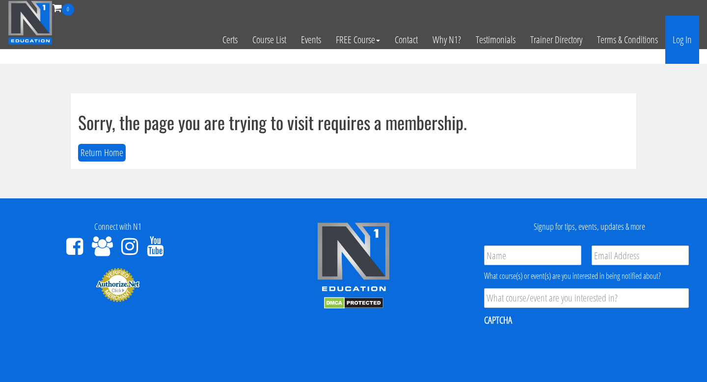
click at [684, 39] on link "Log In" at bounding box center [682, 40] width 34 height 48
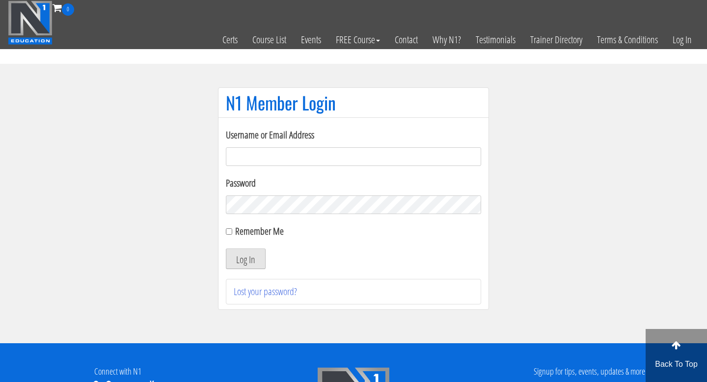
type input "[EMAIL_ADDRESS][DOMAIN_NAME]"
click at [248, 251] on button "Log In" at bounding box center [246, 258] width 40 height 21
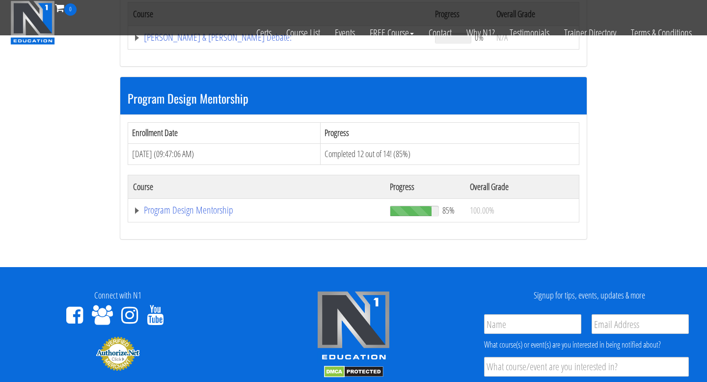
scroll to position [962, 0]
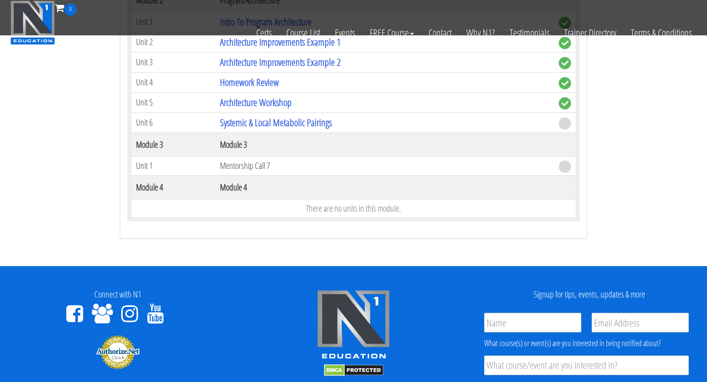
scroll to position [1361, 0]
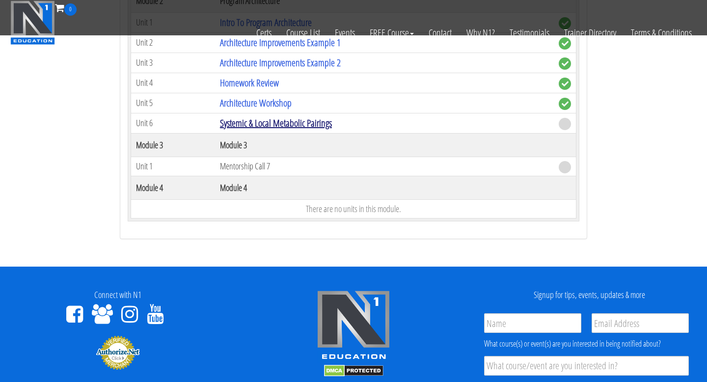
click at [267, 123] on link "Systemic & Local Metabolic Pairings" at bounding box center [276, 122] width 112 height 13
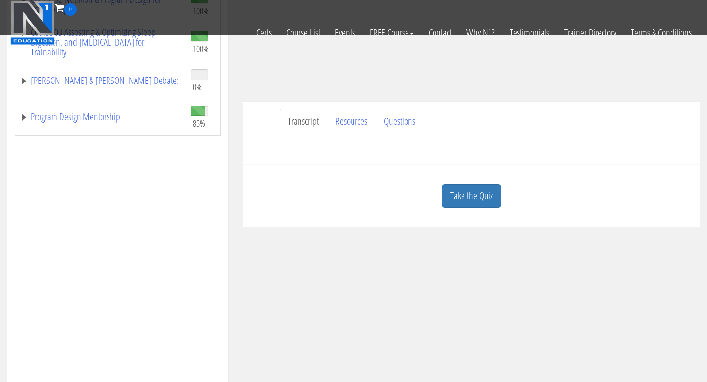
scroll to position [196, 0]
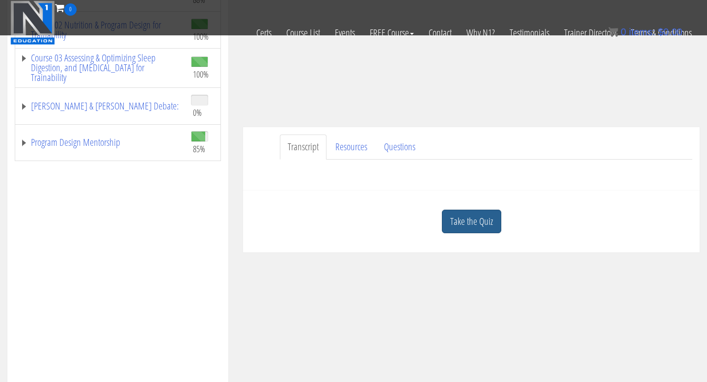
click at [480, 231] on link "Take the Quiz" at bounding box center [471, 222] width 59 height 24
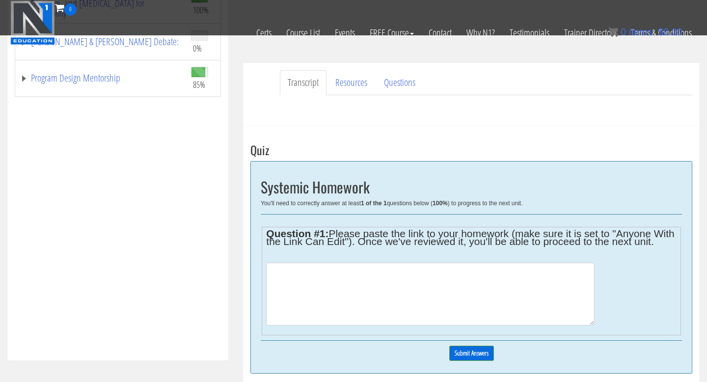
scroll to position [265, 0]
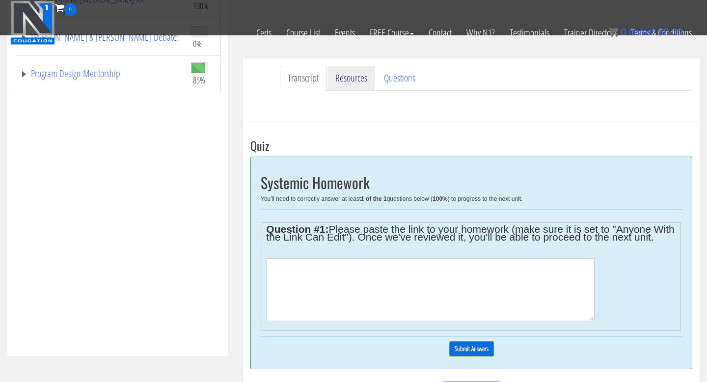
click at [355, 79] on link "Resources" at bounding box center [352, 78] width 48 height 25
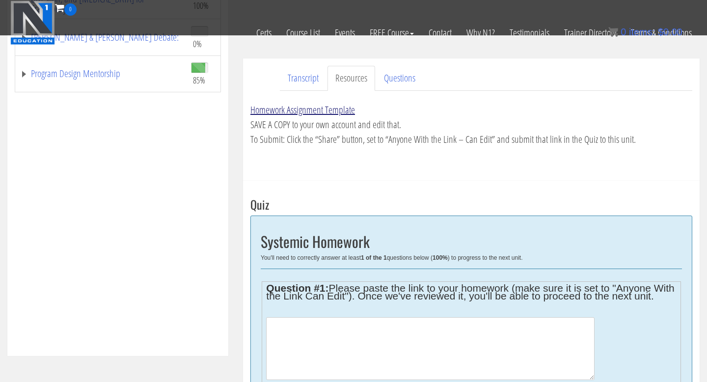
click at [337, 110] on link "Homework Assignment Template" at bounding box center [302, 109] width 105 height 13
